Goal: Task Accomplishment & Management: Manage account settings

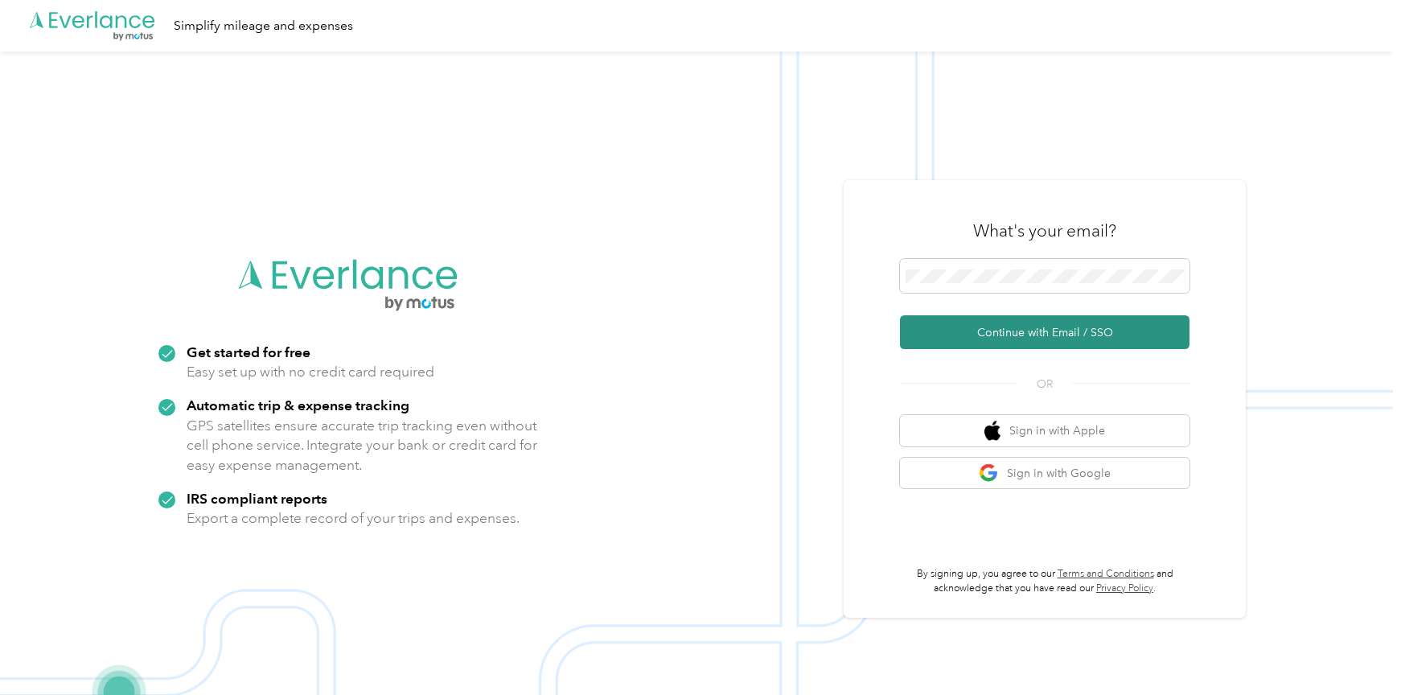
click at [967, 331] on button "Continue with Email / SSO" at bounding box center [1045, 332] width 290 height 34
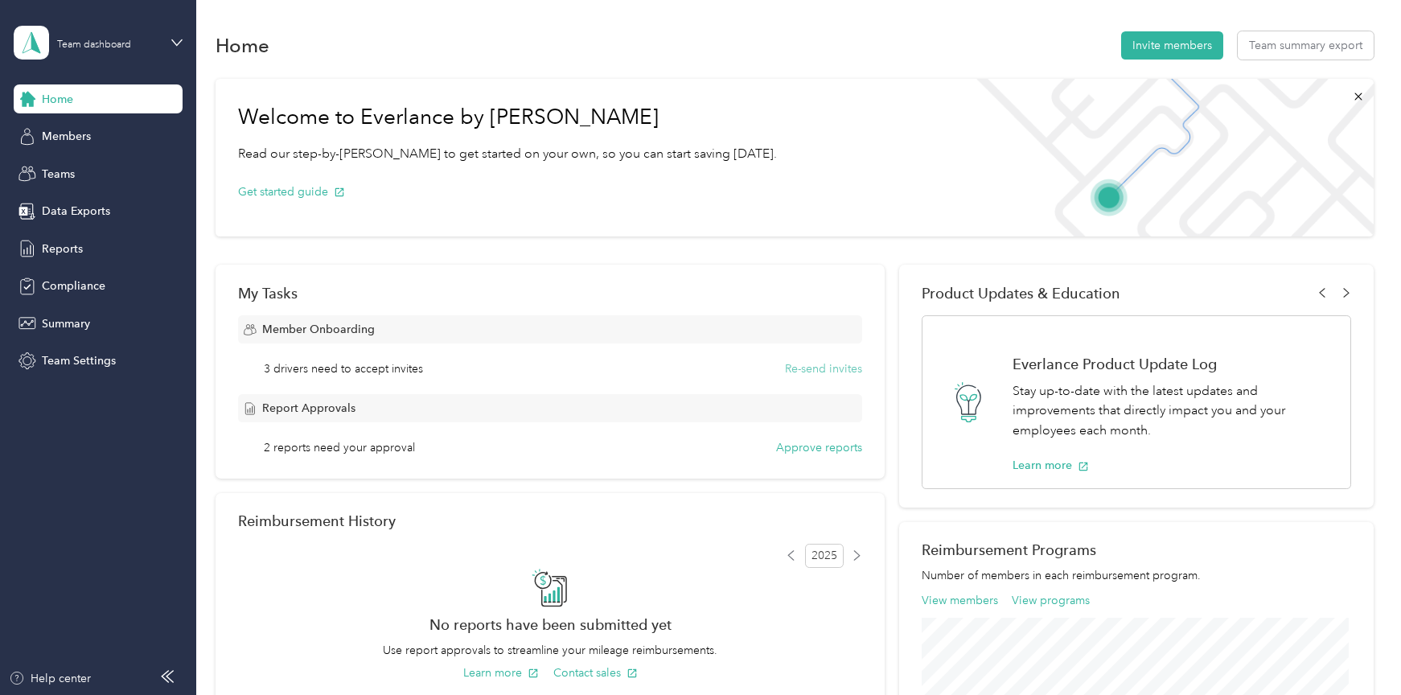
click at [832, 369] on button "Re-send invites" at bounding box center [823, 368] width 77 height 17
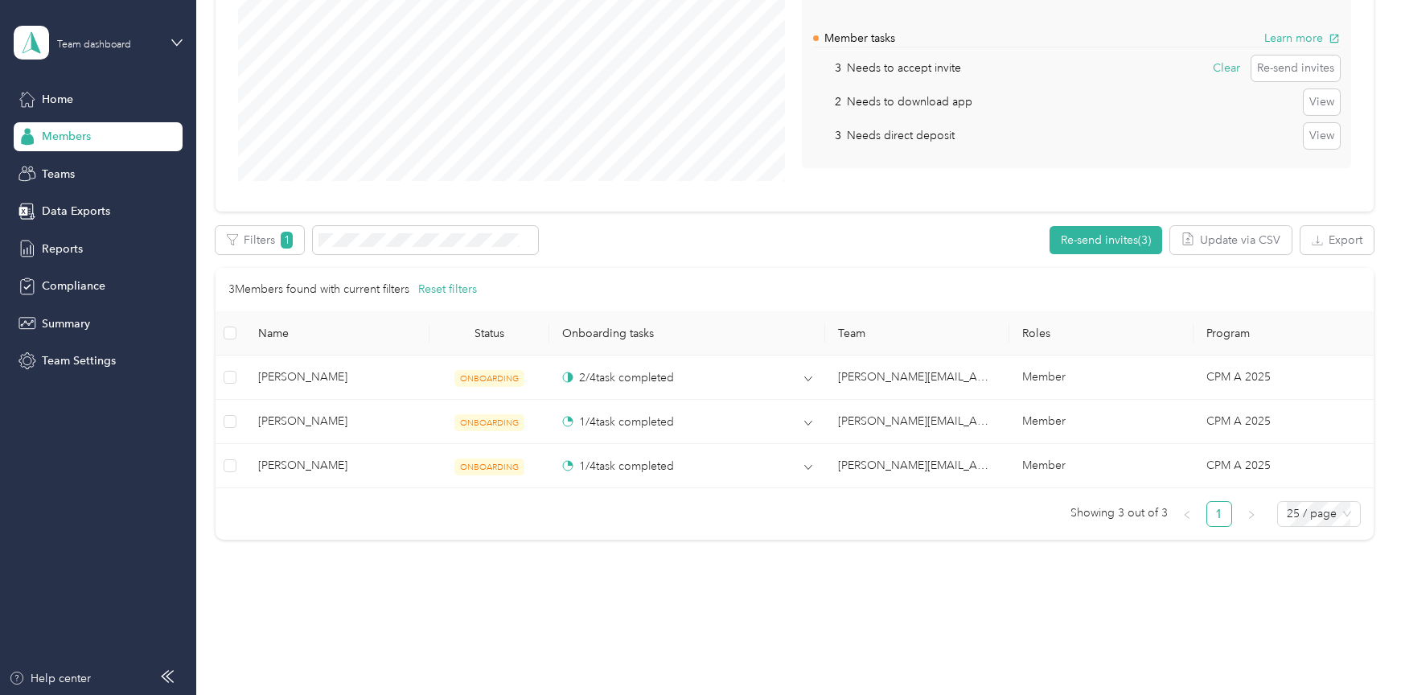
scroll to position [271, 0]
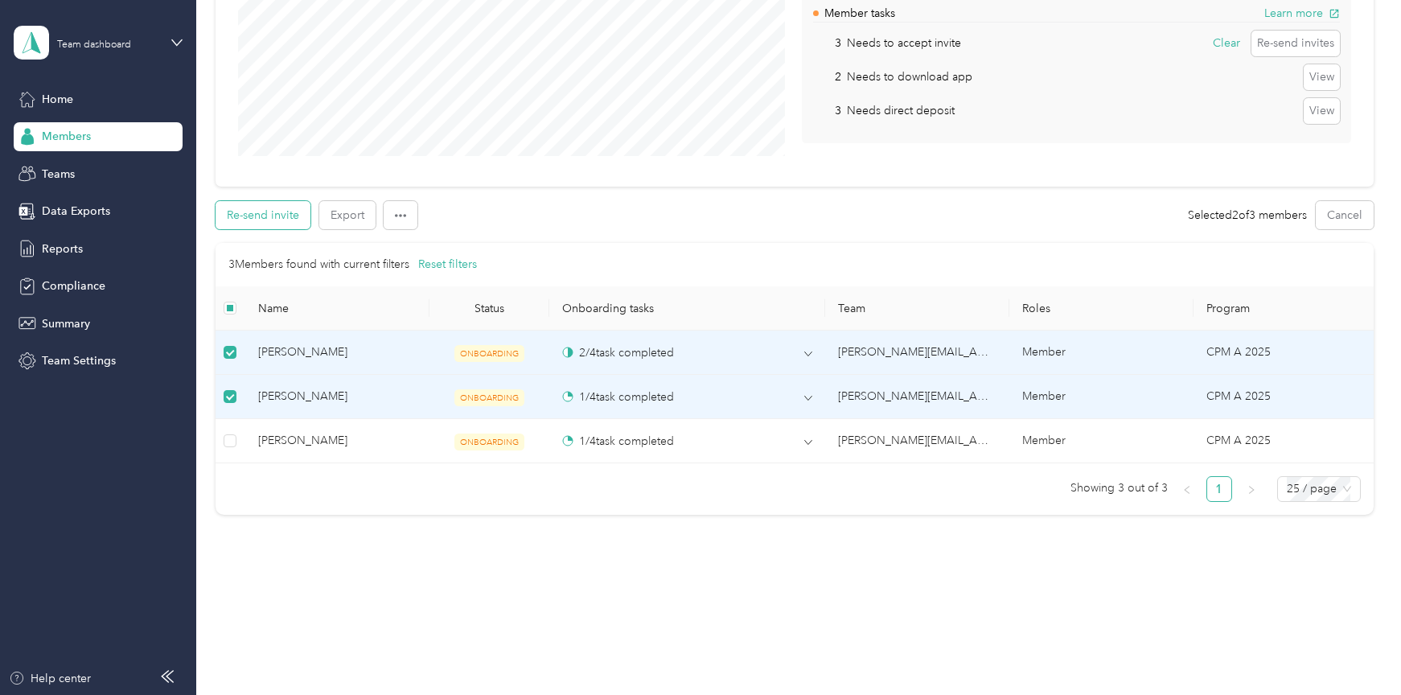
click at [274, 213] on button "Re-send invite" at bounding box center [263, 215] width 95 height 28
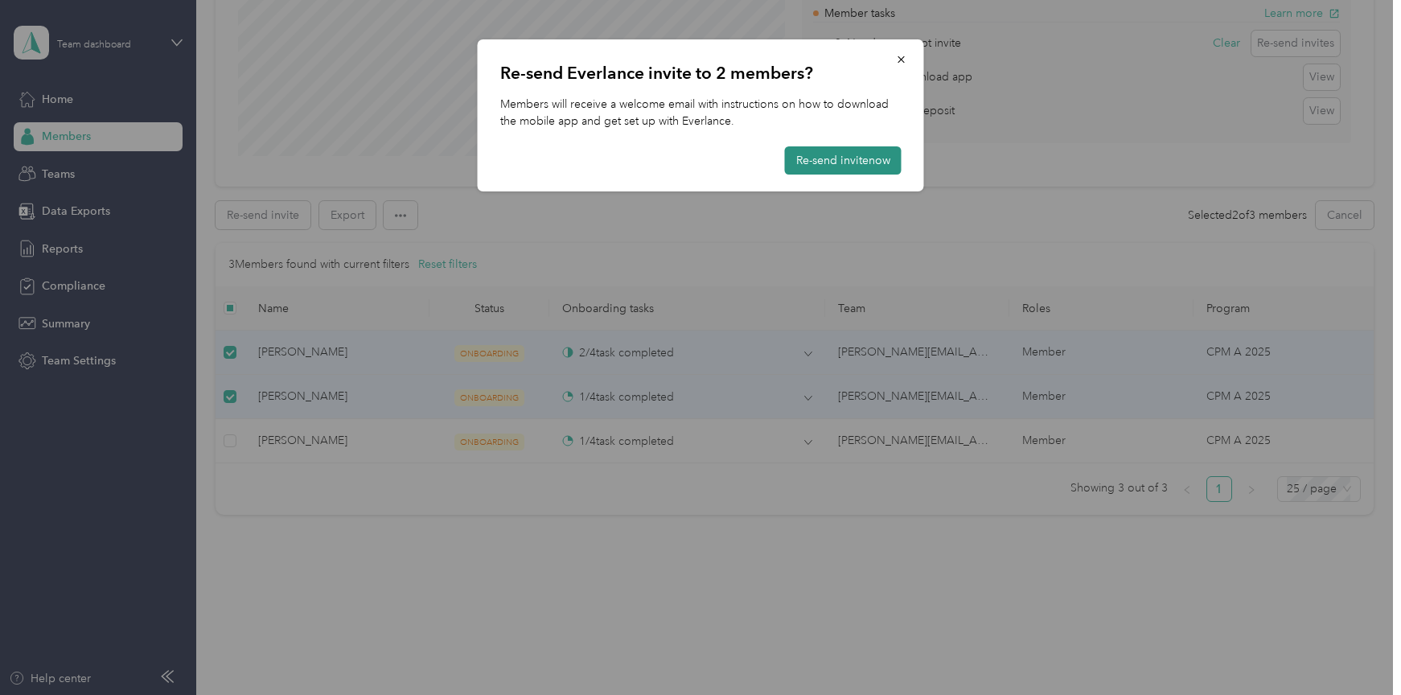
click at [829, 156] on button "Re-send invite now" at bounding box center [843, 160] width 117 height 28
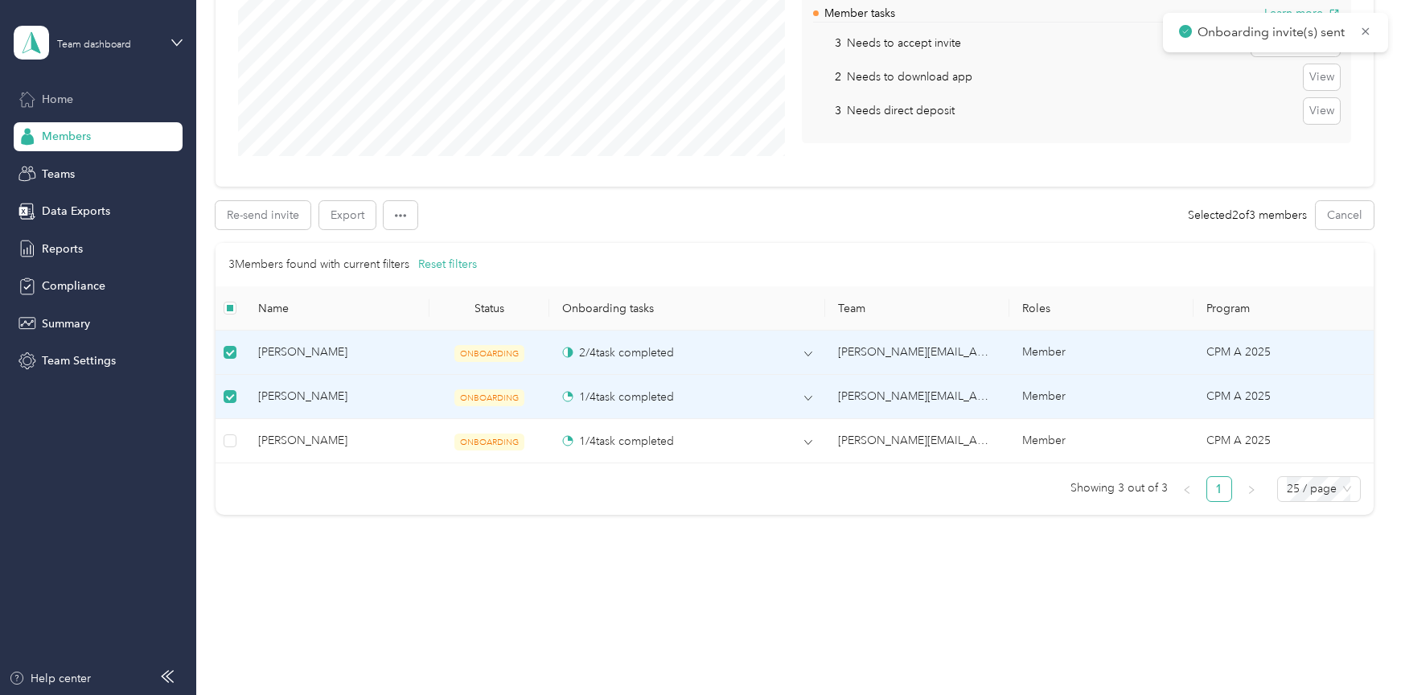
click at [59, 96] on span "Home" at bounding box center [57, 99] width 31 height 17
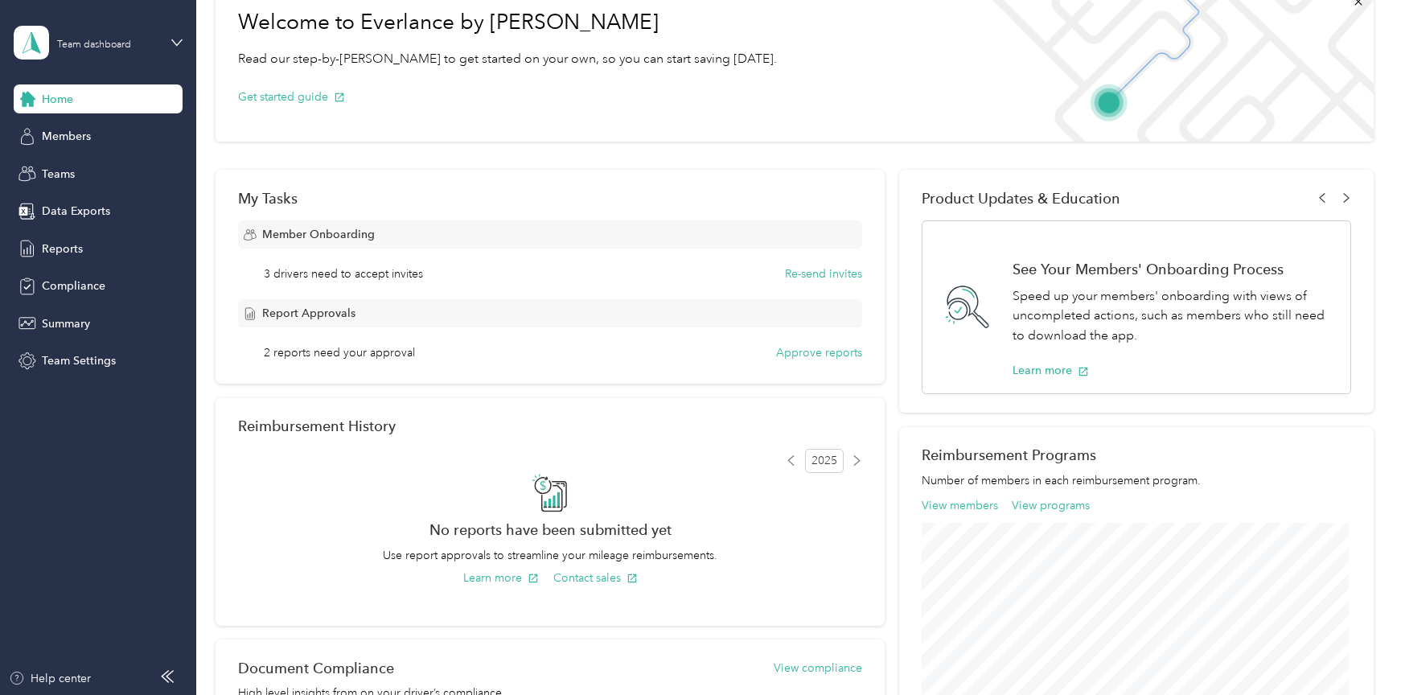
scroll to position [30, 0]
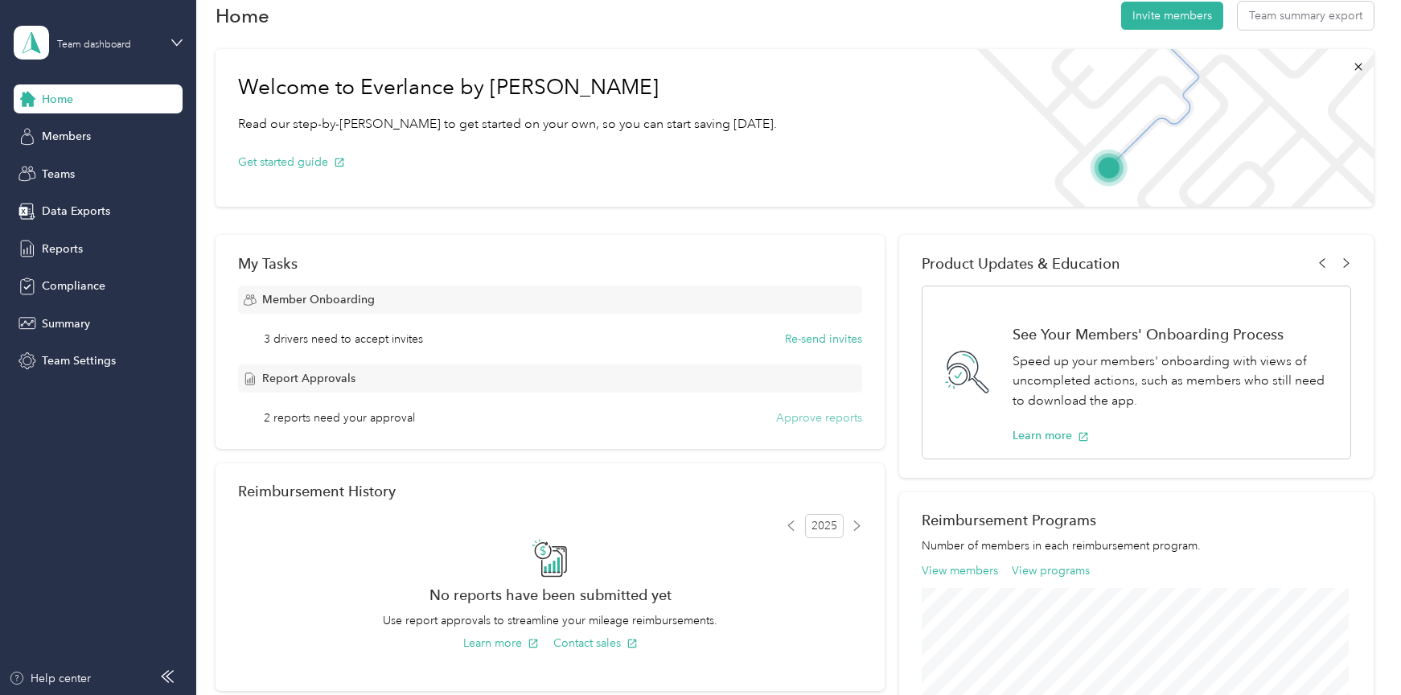
click at [832, 415] on button "Approve reports" at bounding box center [819, 417] width 86 height 17
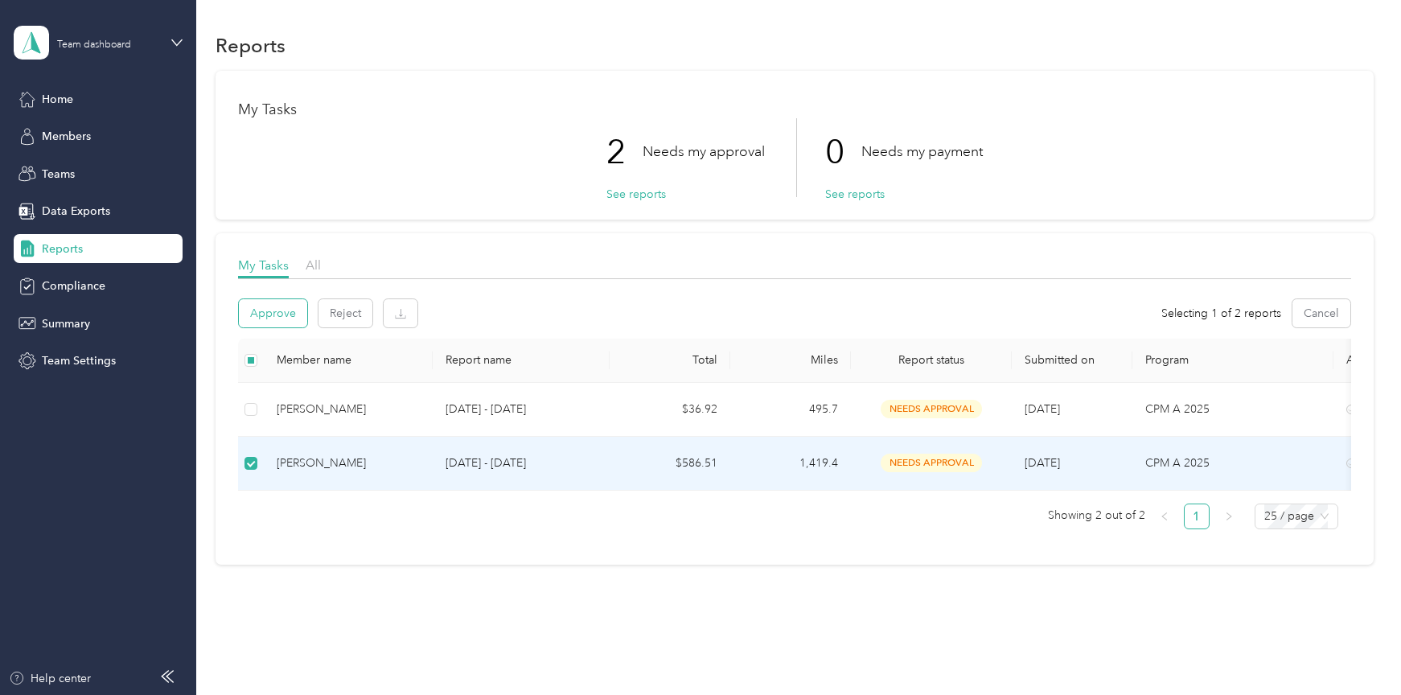
click at [278, 316] on button "Approve" at bounding box center [273, 313] width 68 height 28
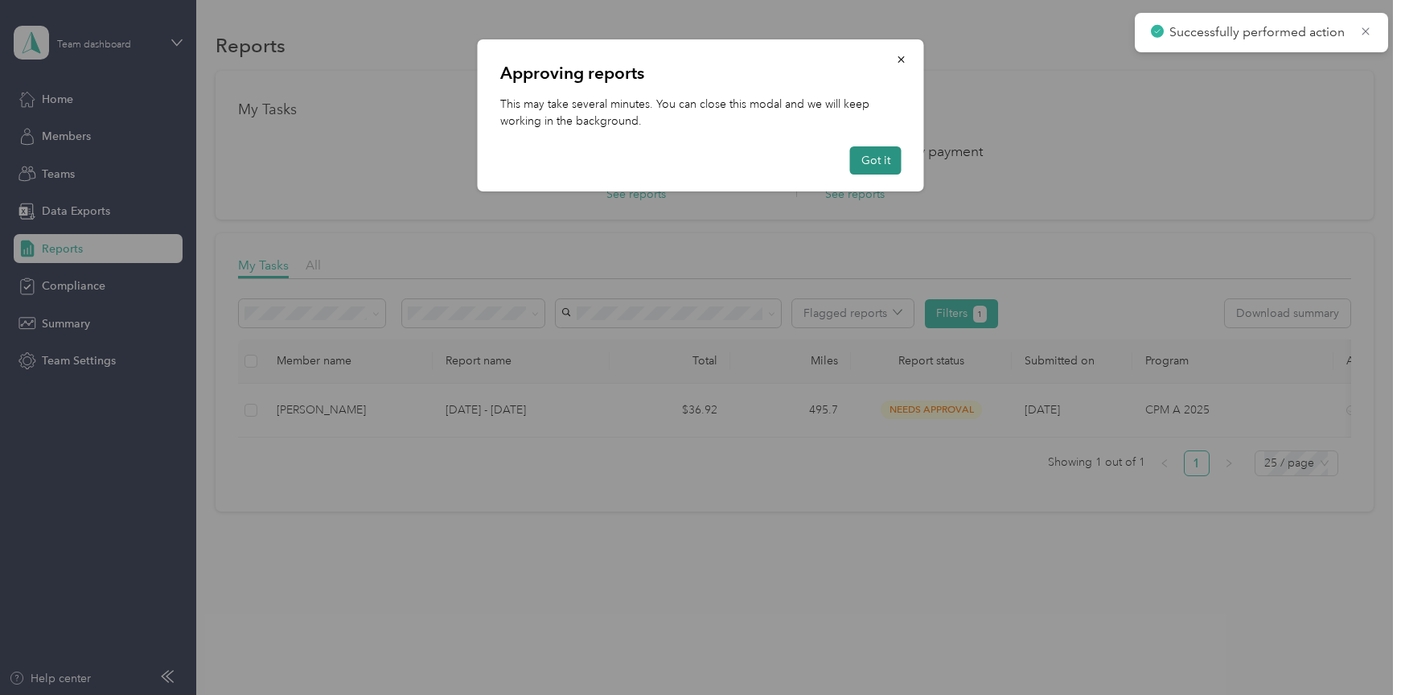
click at [876, 162] on button "Got it" at bounding box center [875, 160] width 51 height 28
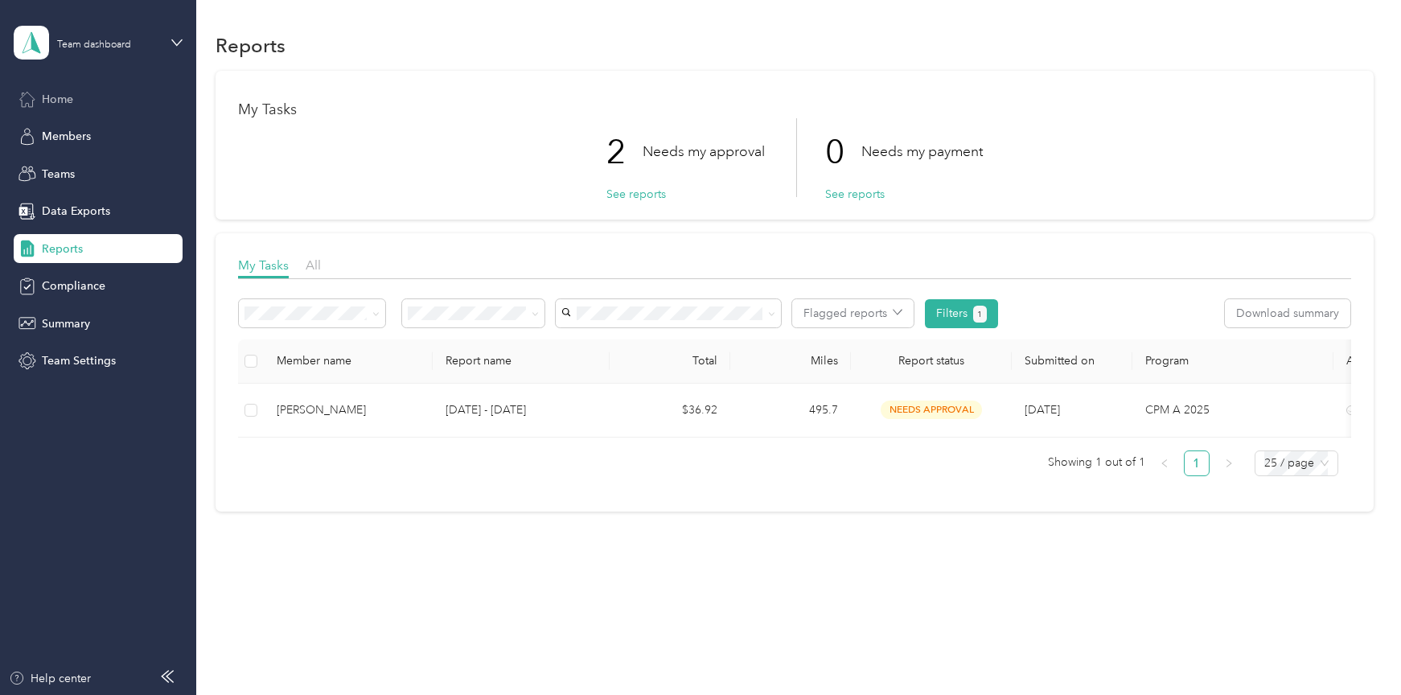
click at [63, 97] on span "Home" at bounding box center [57, 99] width 31 height 17
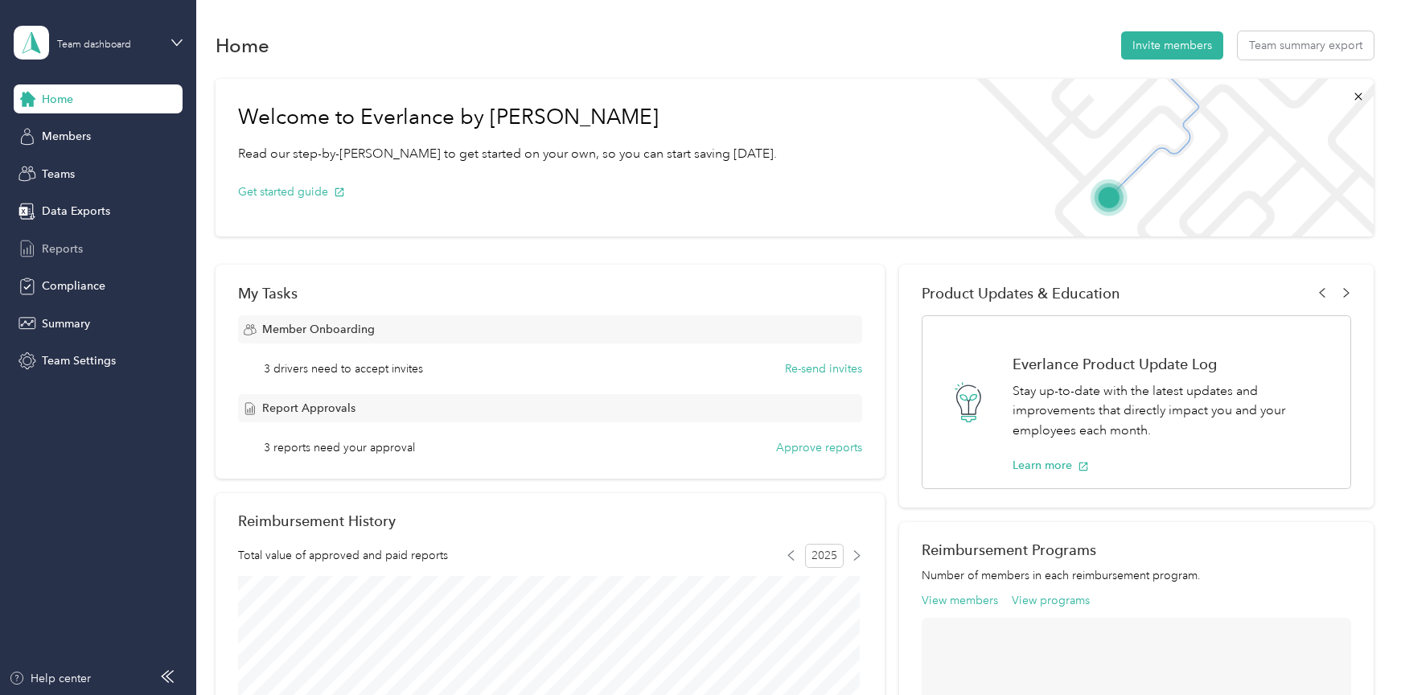
click at [72, 245] on span "Reports" at bounding box center [62, 249] width 41 height 17
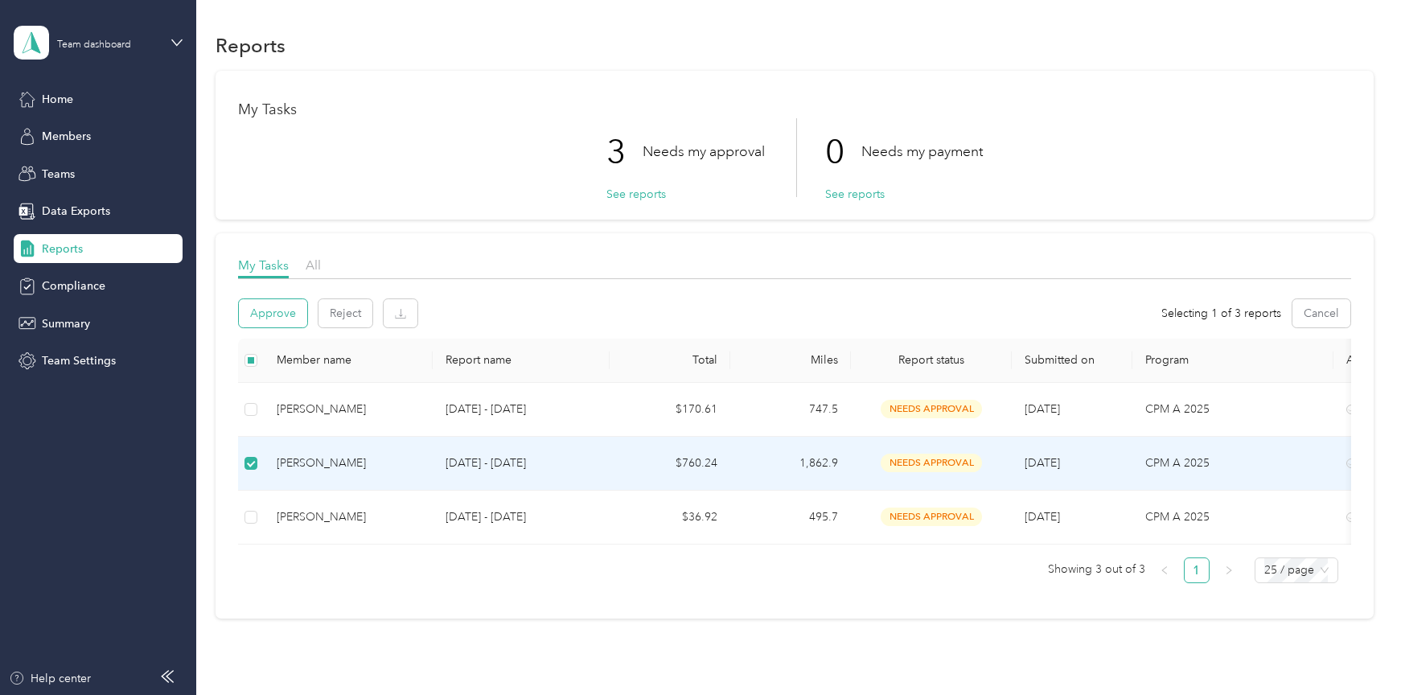
click at [267, 306] on button "Approve" at bounding box center [273, 313] width 68 height 28
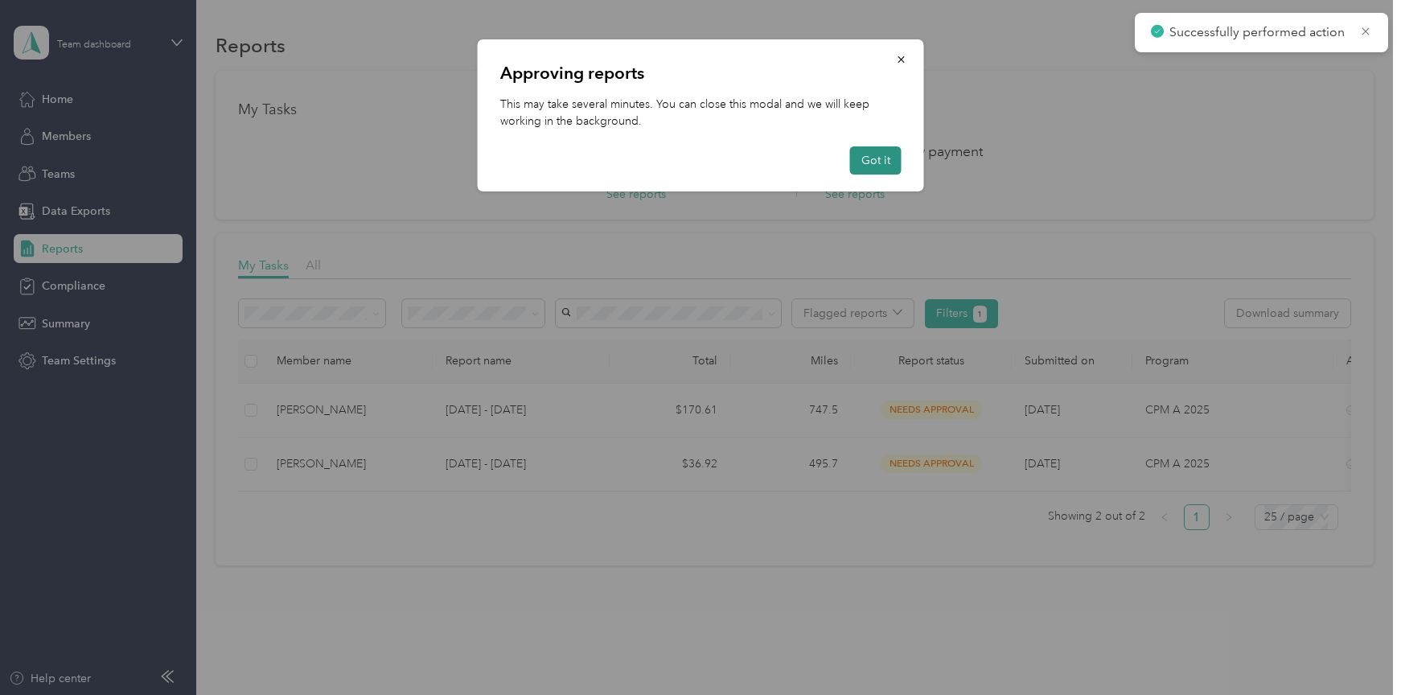
click at [864, 153] on button "Got it" at bounding box center [875, 160] width 51 height 28
